Goal: Task Accomplishment & Management: Manage account settings

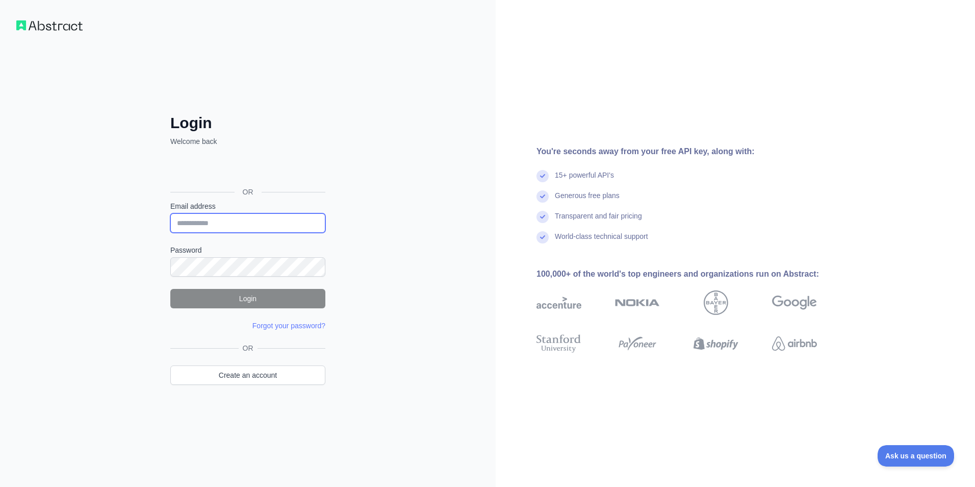
type input "**********"
click at [241, 304] on button "Login" at bounding box center [247, 298] width 155 height 19
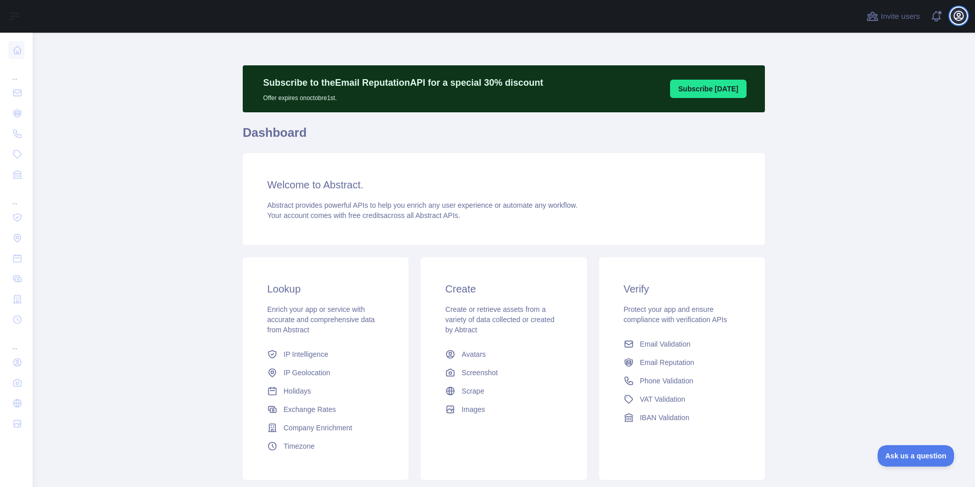
click at [953, 17] on icon "button" at bounding box center [959, 16] width 12 height 12
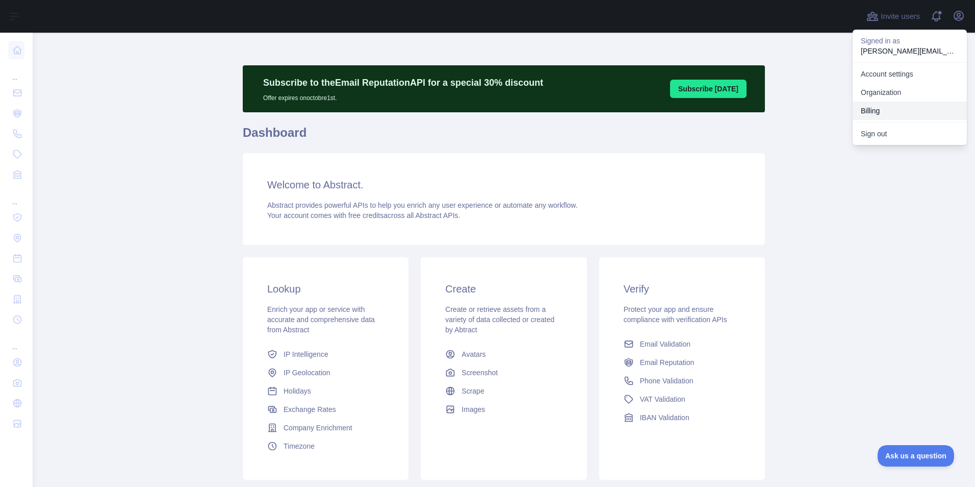
click at [885, 112] on button "Billing" at bounding box center [910, 110] width 114 height 18
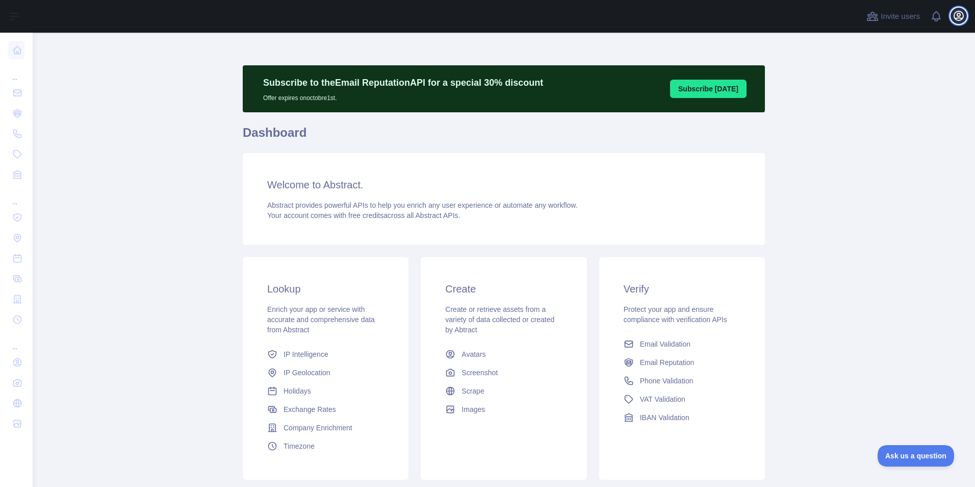
drag, startPoint x: 962, startPoint y: 15, endPoint x: 956, endPoint y: 23, distance: 9.8
click at [962, 16] on icon "button" at bounding box center [959, 16] width 12 height 12
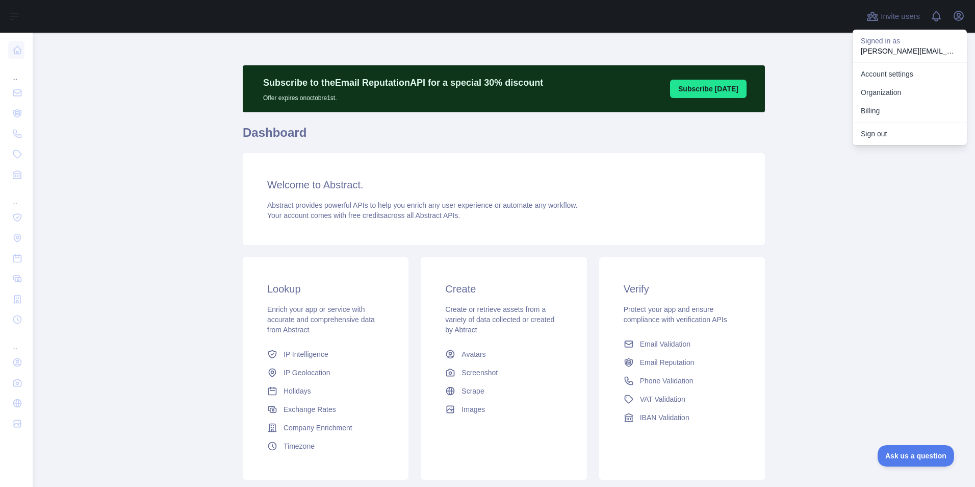
click at [889, 129] on button "Sign out" at bounding box center [910, 133] width 114 height 18
